Goal: Task Accomplishment & Management: Manage account settings

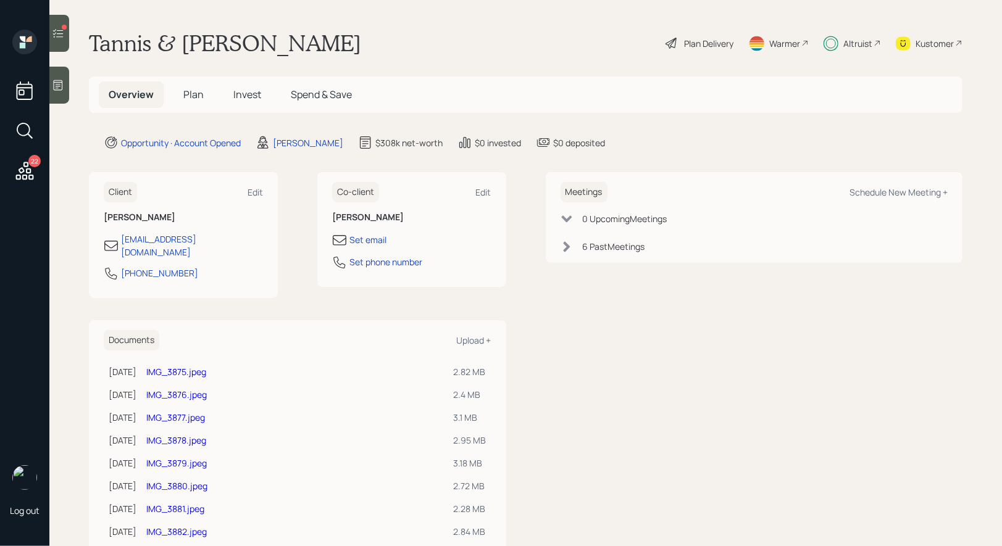
click at [251, 95] on span "Invest" at bounding box center [247, 95] width 28 height 14
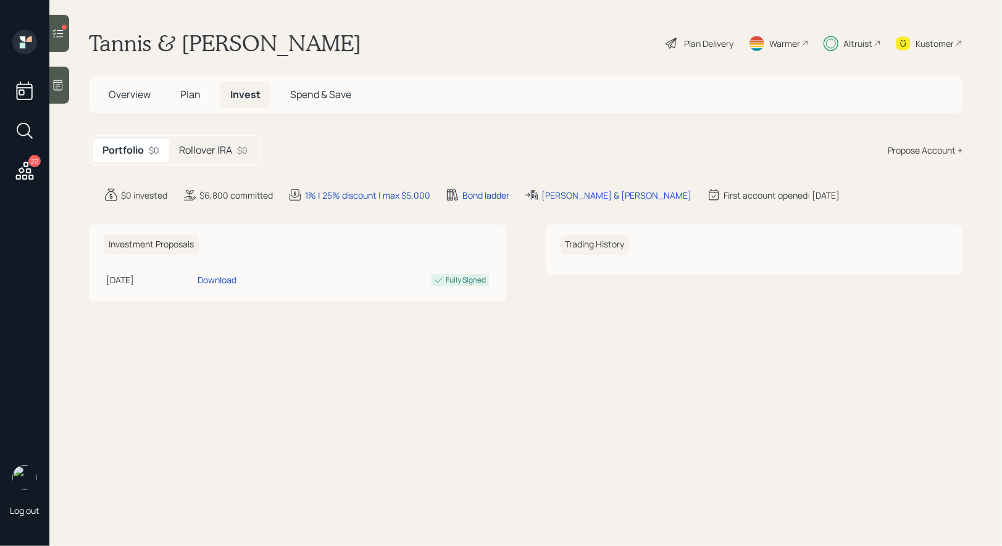
click at [191, 96] on span "Plan" at bounding box center [190, 95] width 20 height 14
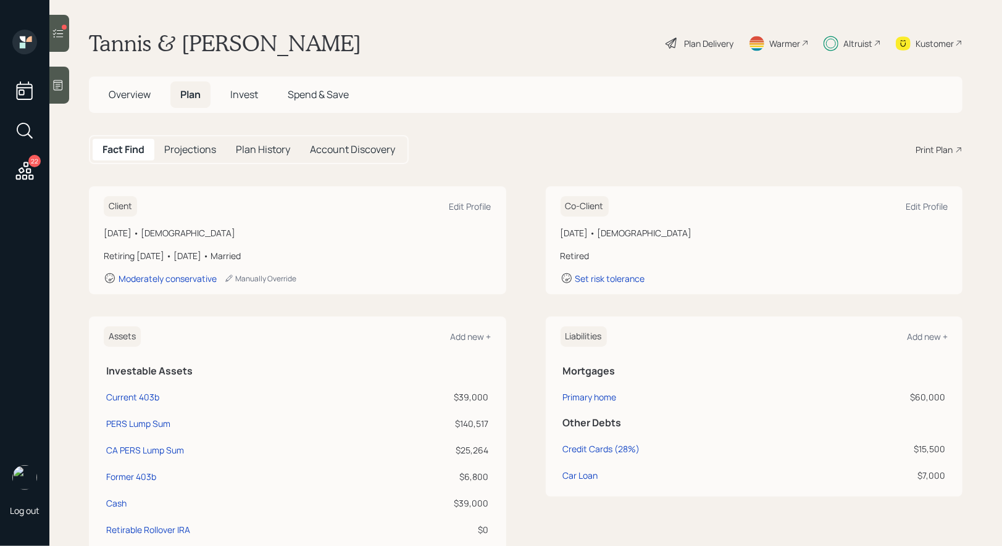
click at [117, 93] on span "Overview" at bounding box center [130, 95] width 42 height 14
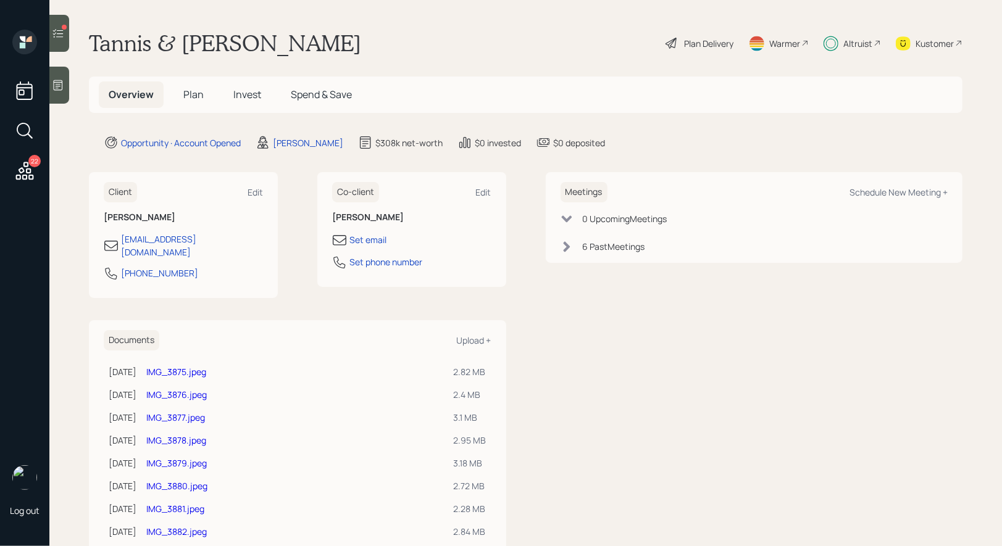
click at [245, 94] on span "Invest" at bounding box center [247, 95] width 28 height 14
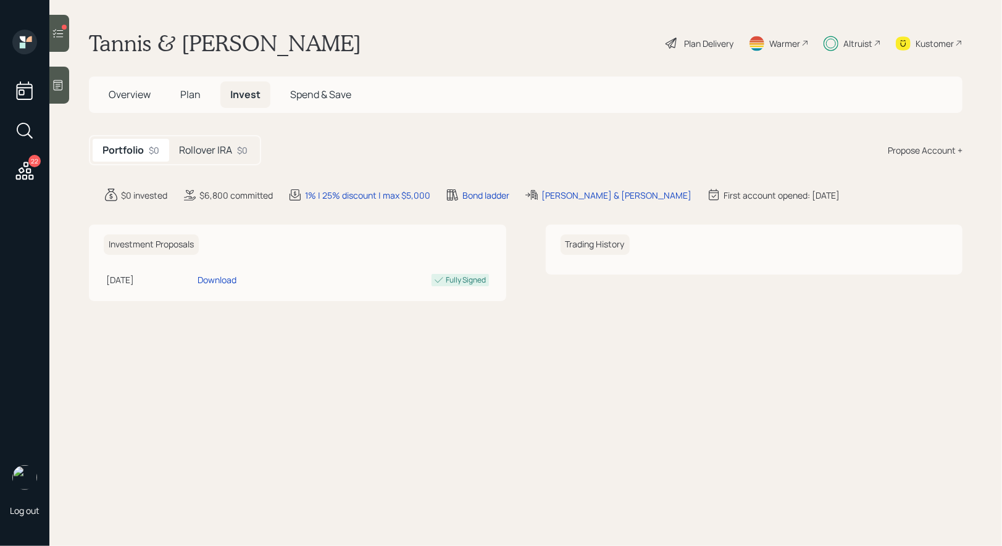
click at [213, 151] on h5 "Rollover IRA" at bounding box center [205, 150] width 53 height 12
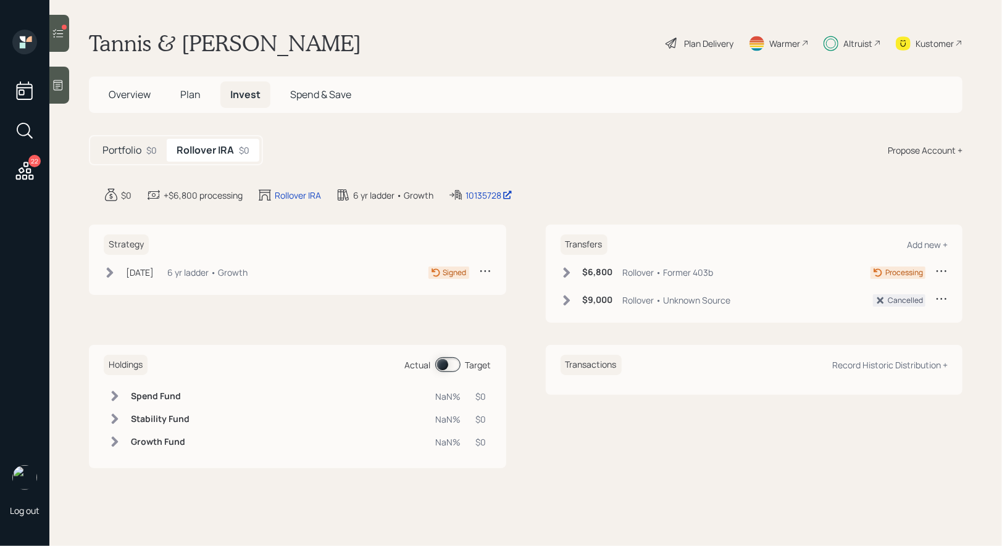
click at [108, 272] on icon at bounding box center [110, 273] width 12 height 12
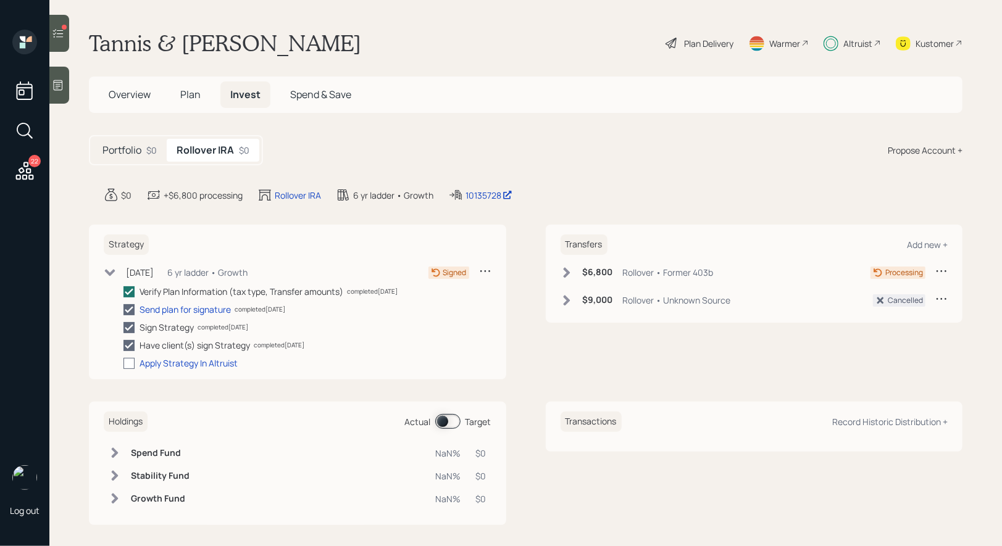
click at [132, 364] on div at bounding box center [128, 363] width 11 height 11
click at [123, 364] on input "checkbox" at bounding box center [123, 363] width 1 height 1
checkbox input "true"
click at [109, 269] on icon at bounding box center [110, 272] width 12 height 12
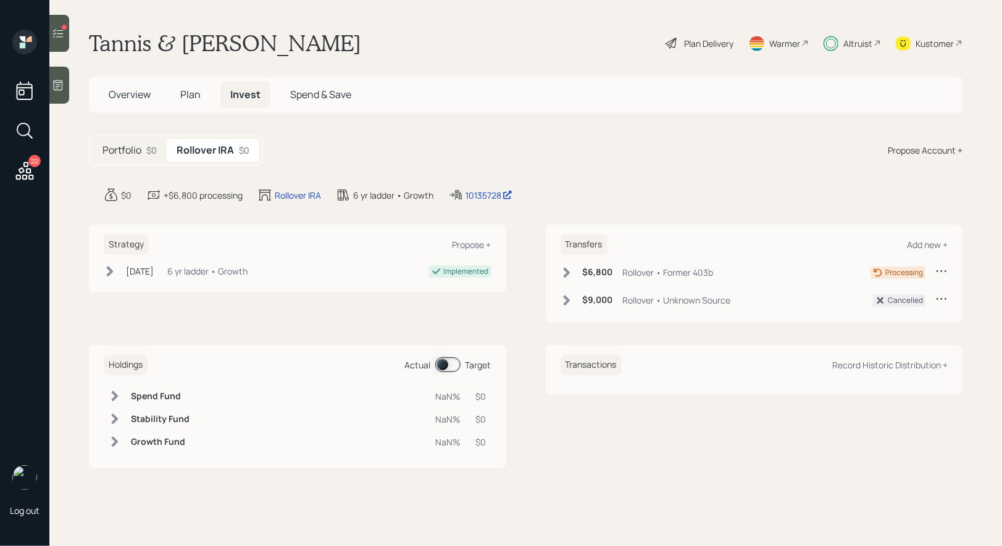
click at [438, 366] on span at bounding box center [447, 365] width 25 height 15
click at [453, 367] on span at bounding box center [447, 365] width 25 height 15
click at [61, 36] on icon at bounding box center [58, 33] width 12 height 12
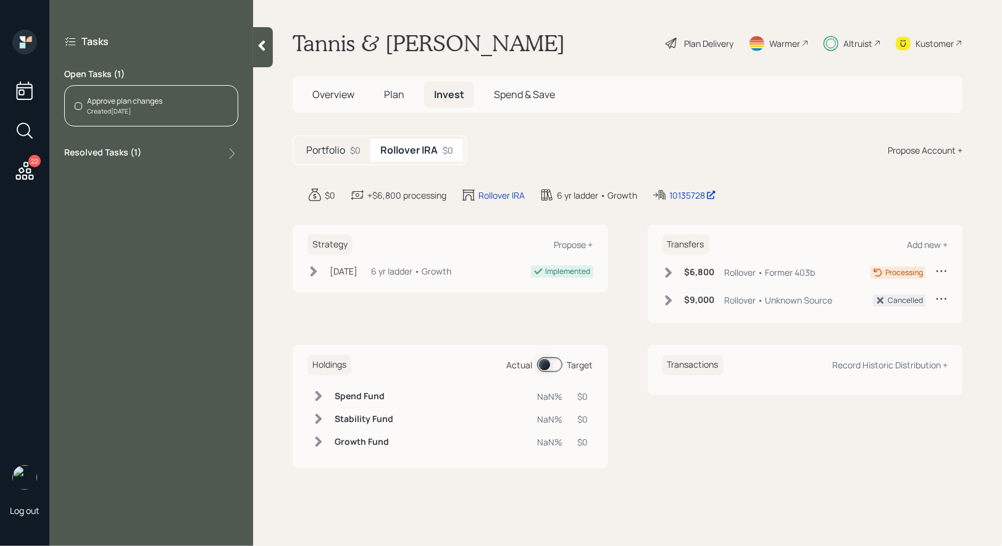
click at [147, 96] on div "Approve plan changes" at bounding box center [124, 101] width 75 height 11
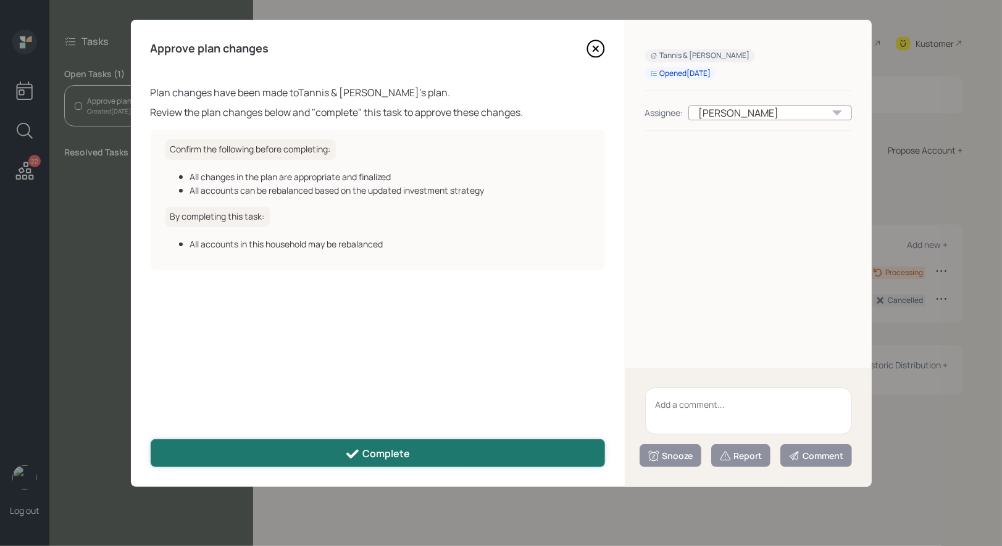
click at [391, 451] on div "Complete" at bounding box center [377, 454] width 65 height 15
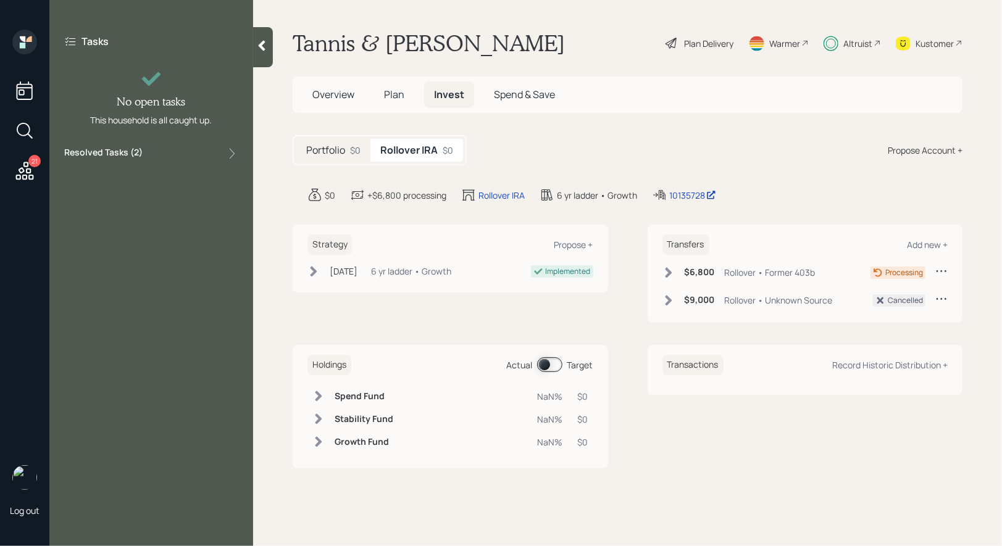
click at [26, 170] on icon at bounding box center [25, 171] width 18 height 18
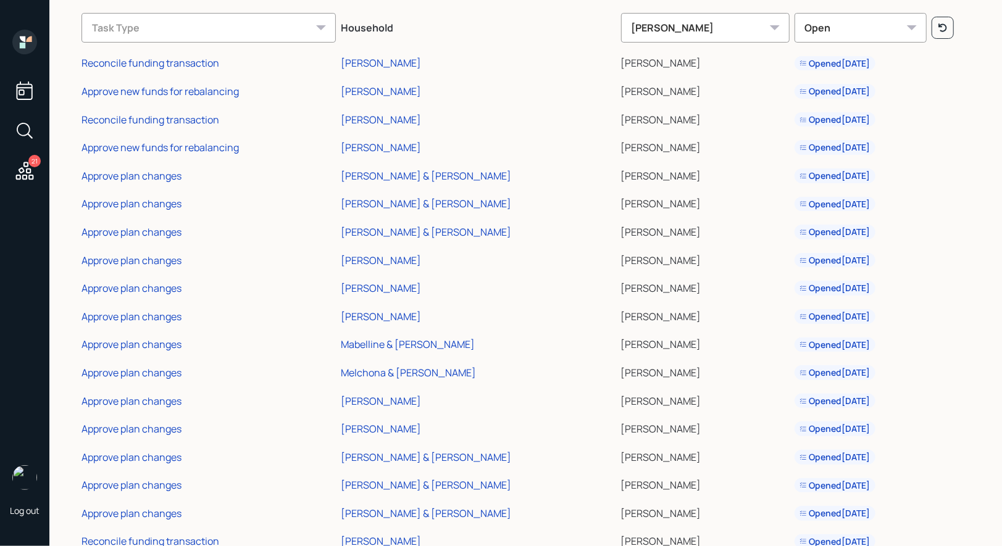
scroll to position [187, 0]
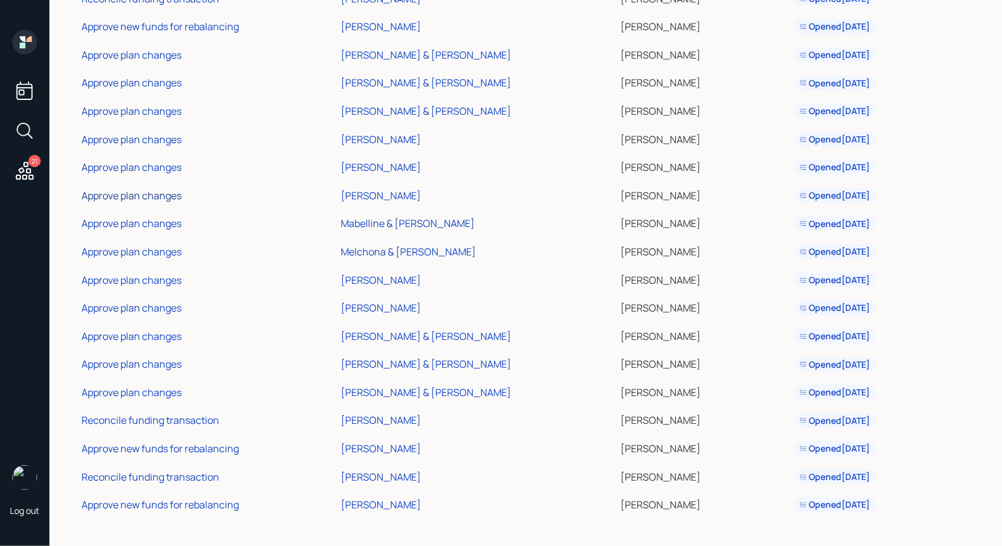
click at [100, 192] on div "Approve plan changes" at bounding box center [132, 196] width 100 height 14
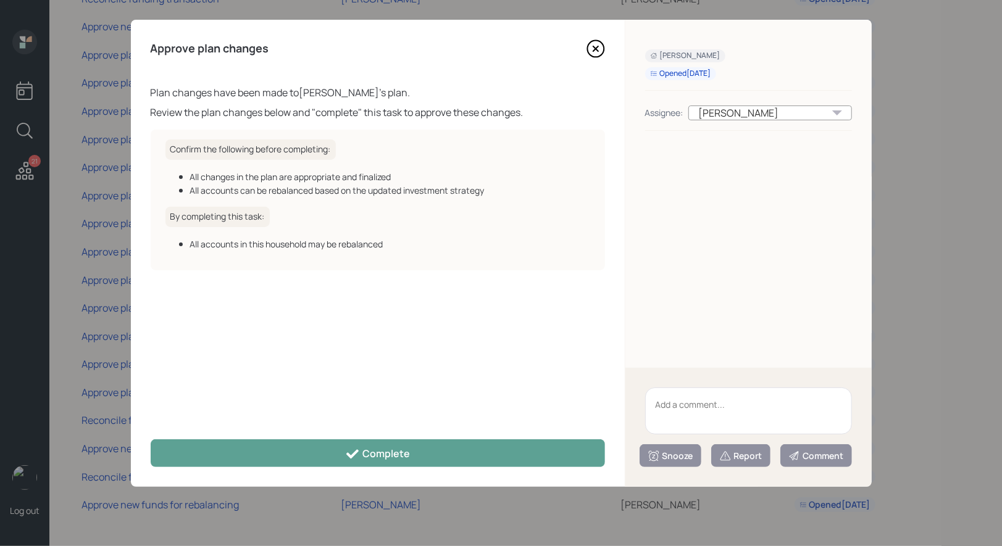
click at [594, 47] on icon at bounding box center [595, 48] width 5 height 5
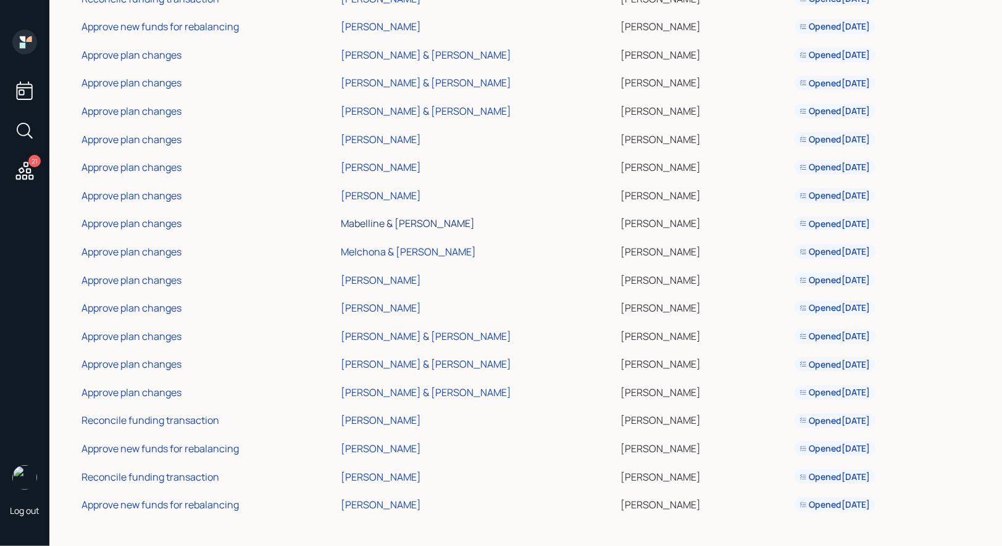
click at [407, 221] on div "Mabelline & [PERSON_NAME]" at bounding box center [408, 224] width 134 height 14
